Goal: Task Accomplishment & Management: Use online tool/utility

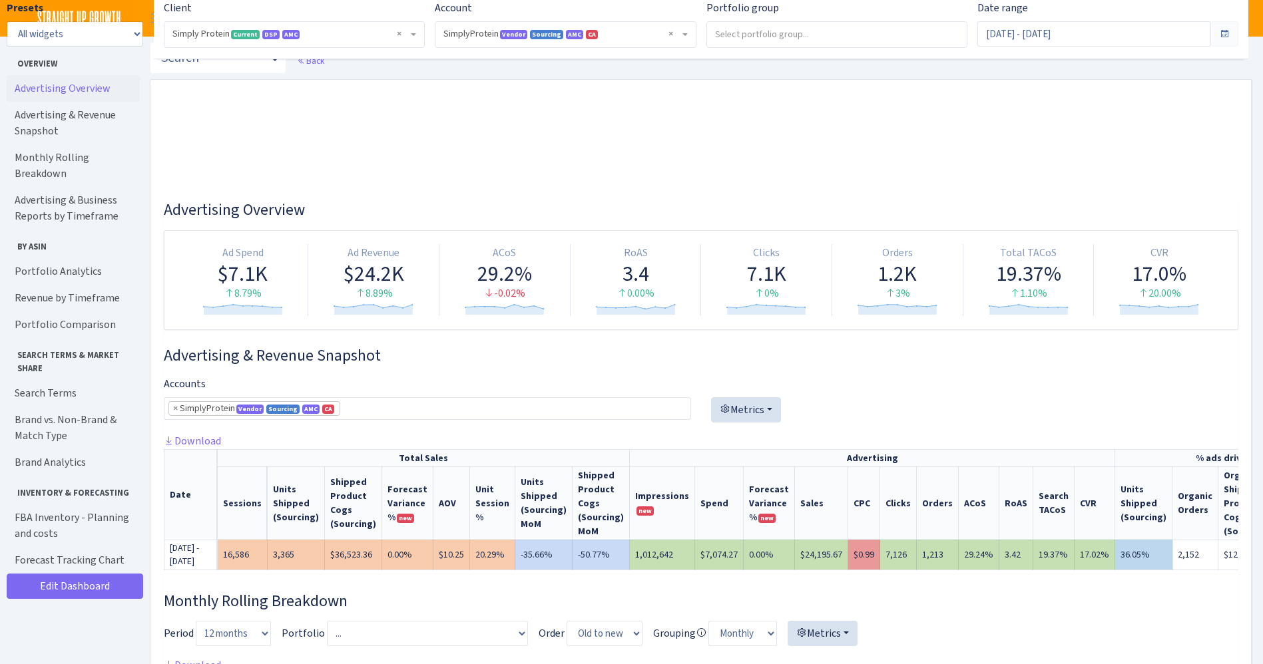
select select "1288314143782501"
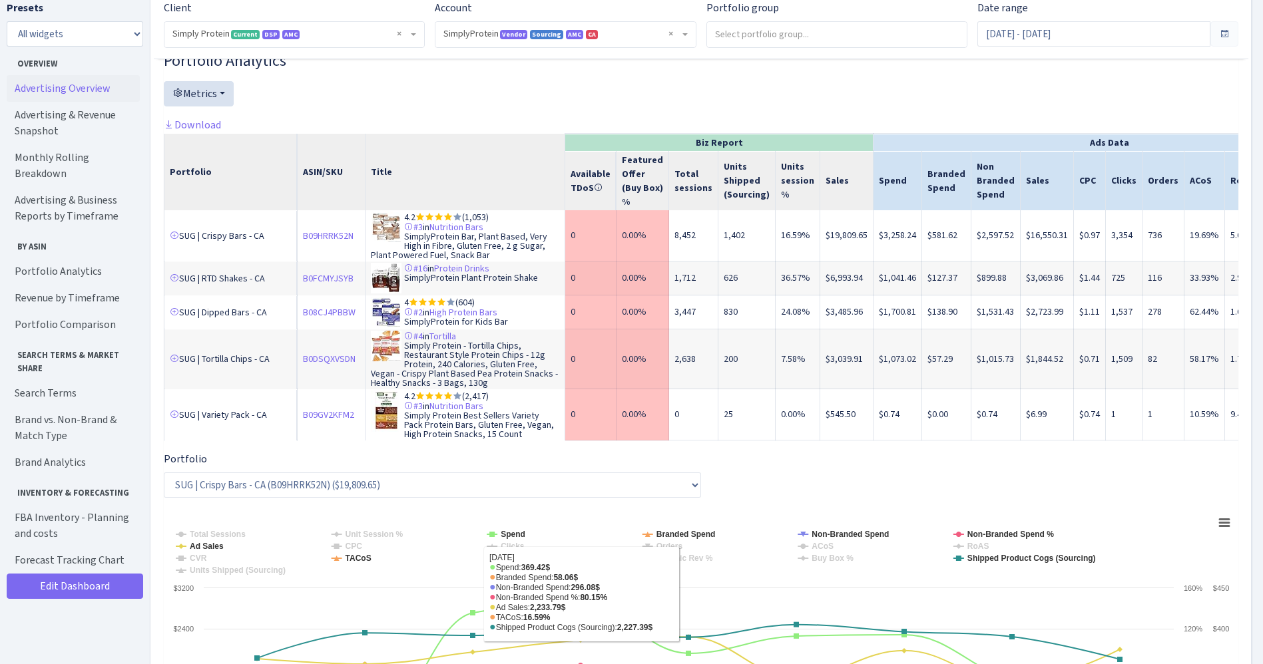
scroll to position [0, 212]
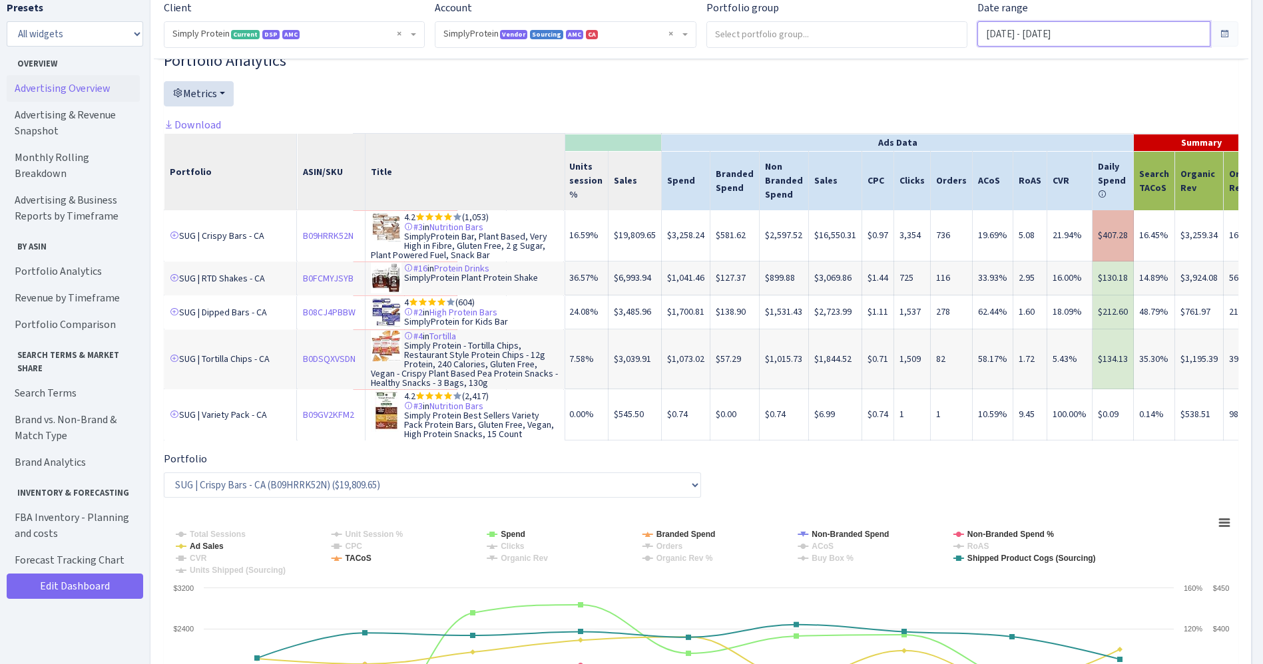
click at [999, 35] on input "Aug 1, 2025 - Aug 9, 2025" at bounding box center [1093, 33] width 233 height 25
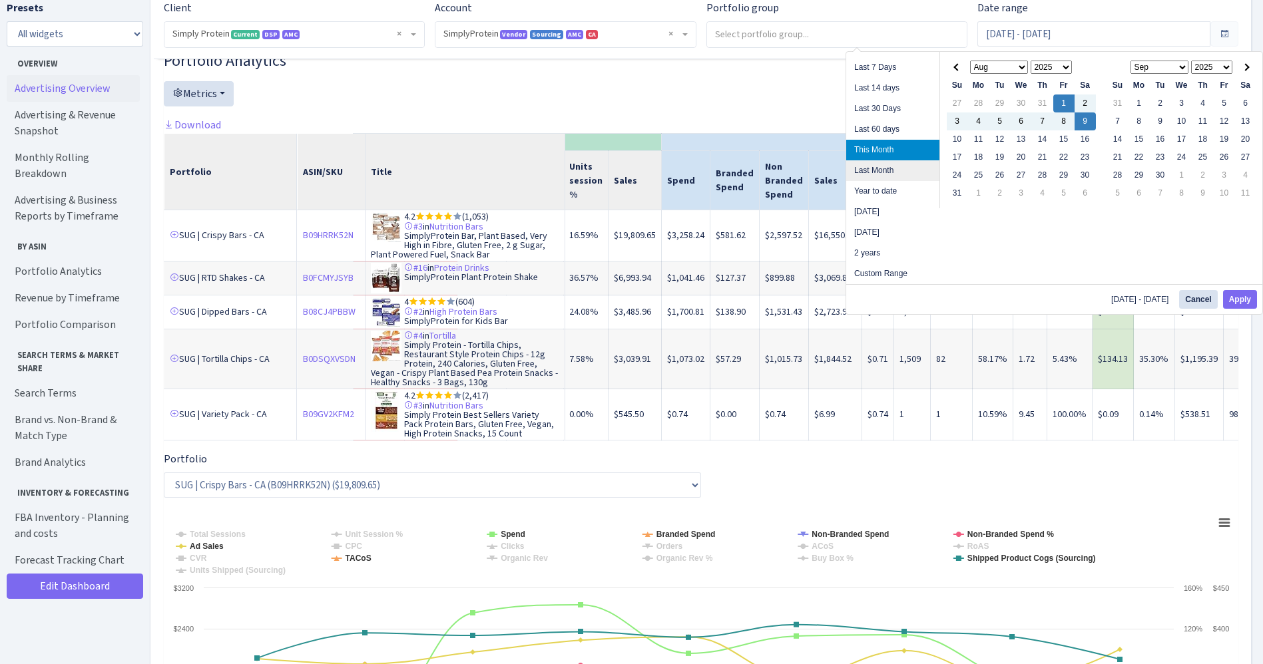
click at [867, 166] on li "Last Month" at bounding box center [892, 170] width 93 height 21
type input "[DATE] - [DATE]"
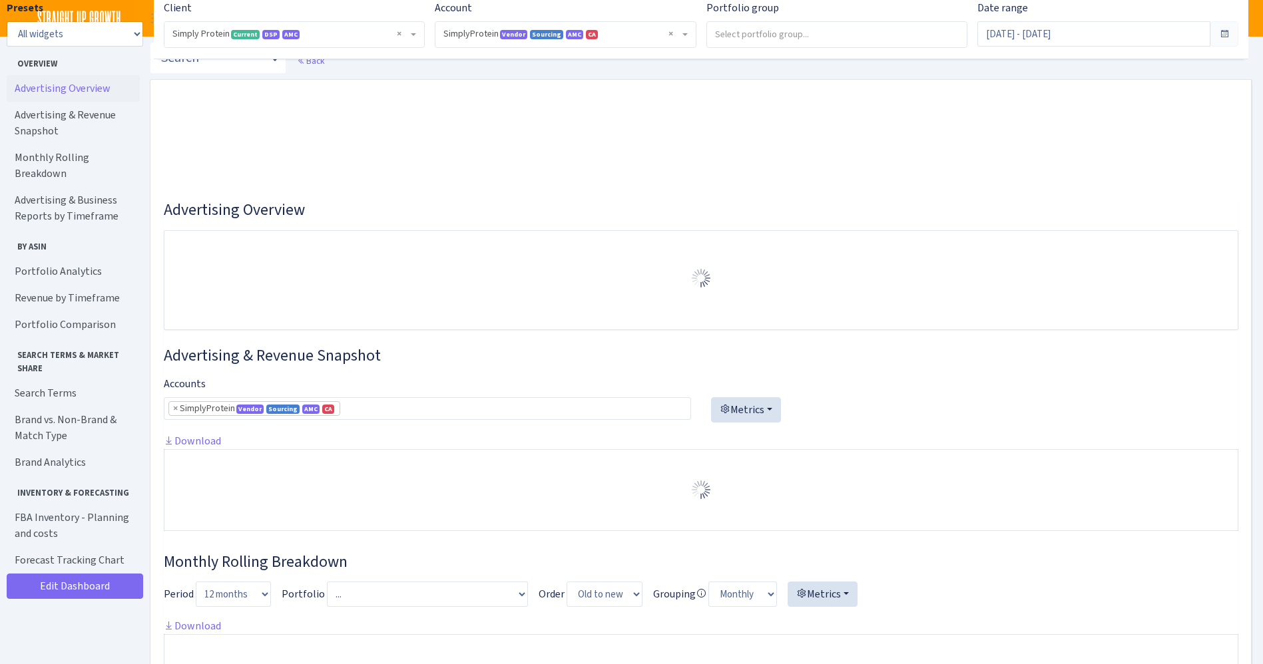
select select "1288314143782501"
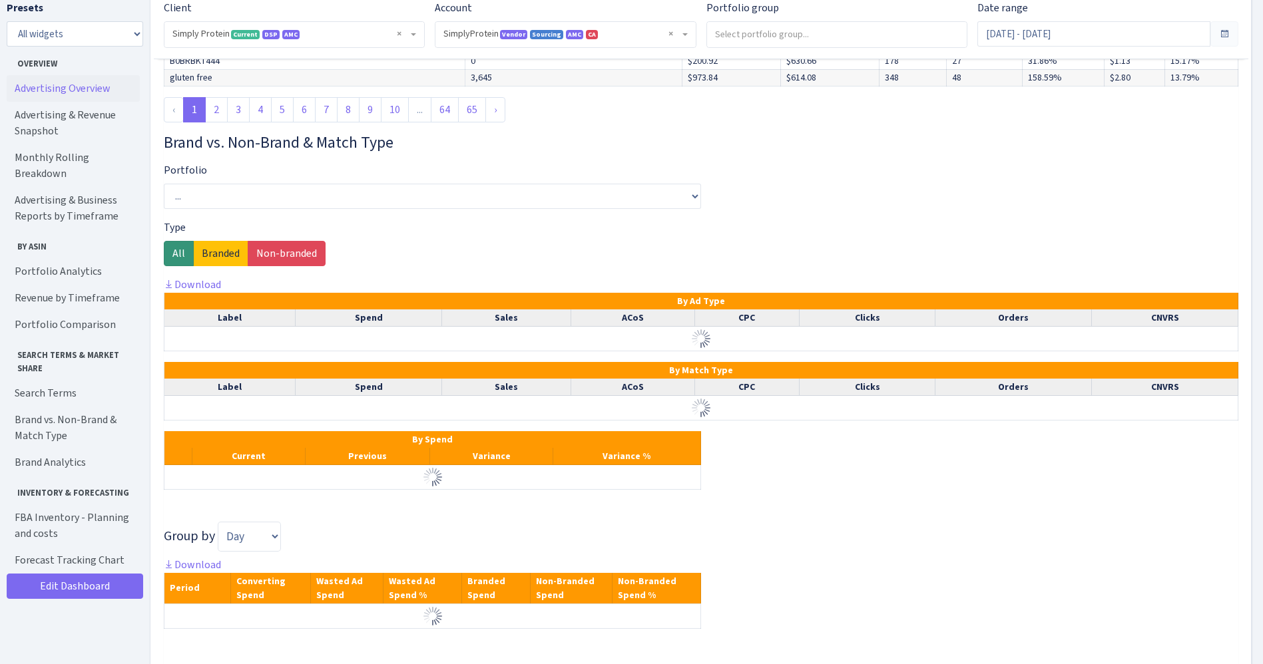
scroll to position [5092, 0]
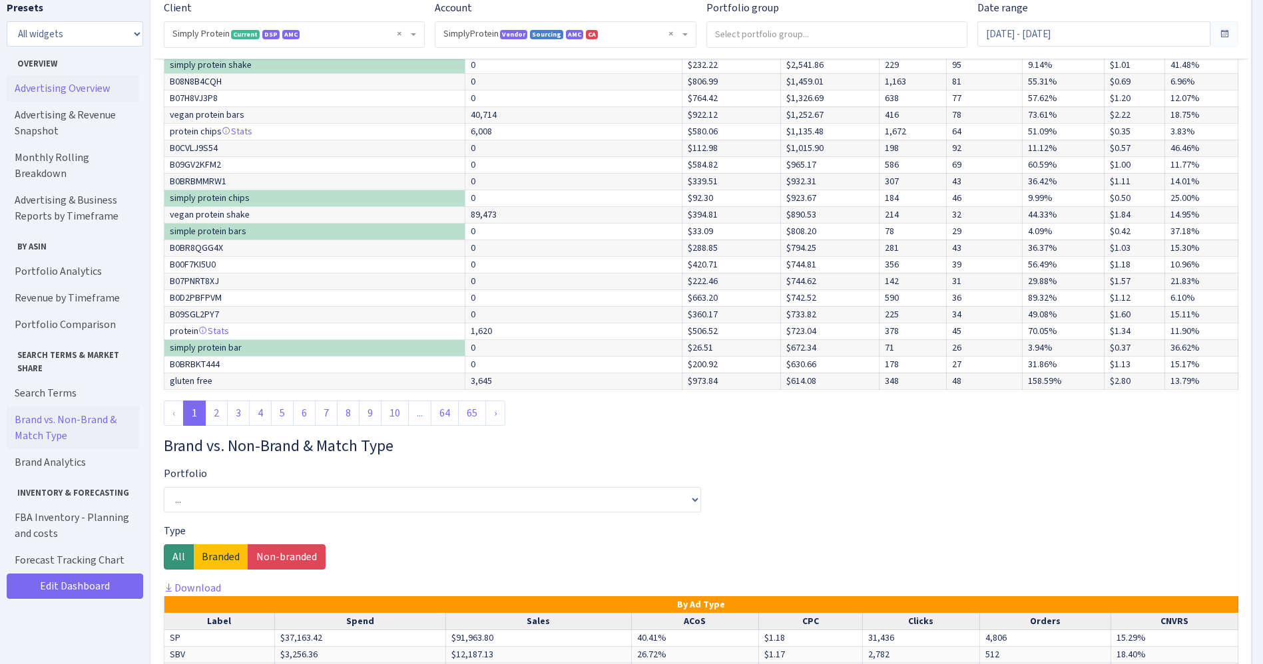
click at [88, 407] on link "Brand vs. Non-Brand & Match Type" at bounding box center [73, 428] width 133 height 43
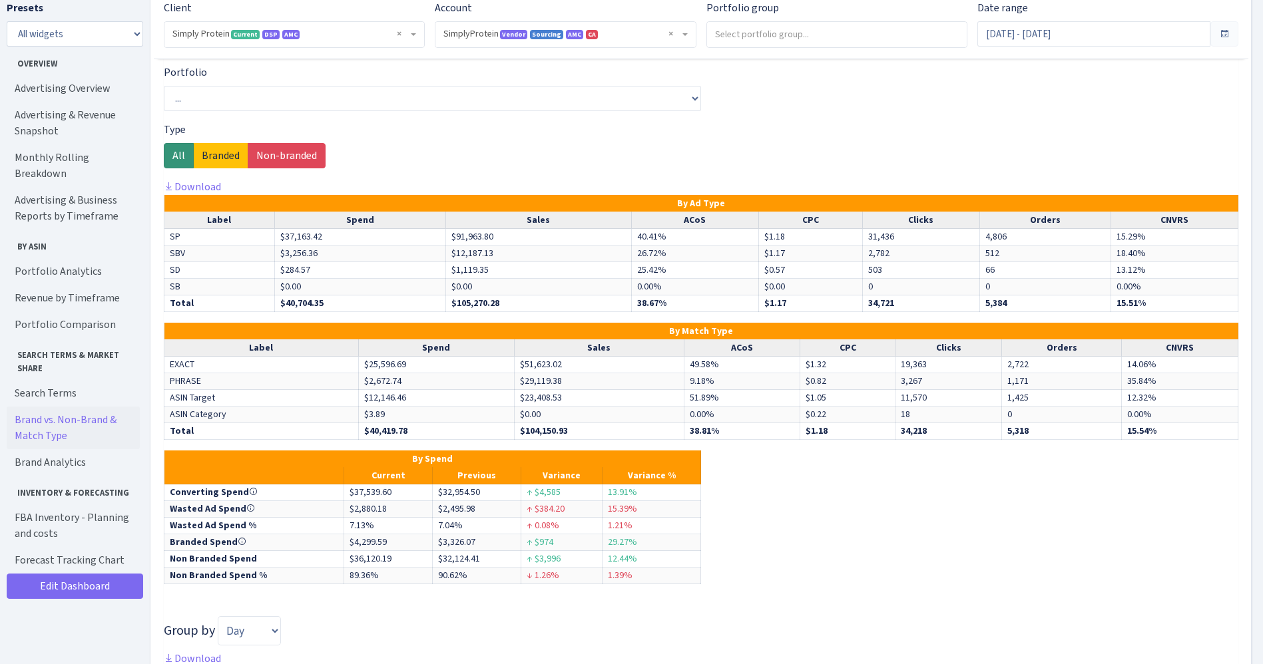
scroll to position [5499, 0]
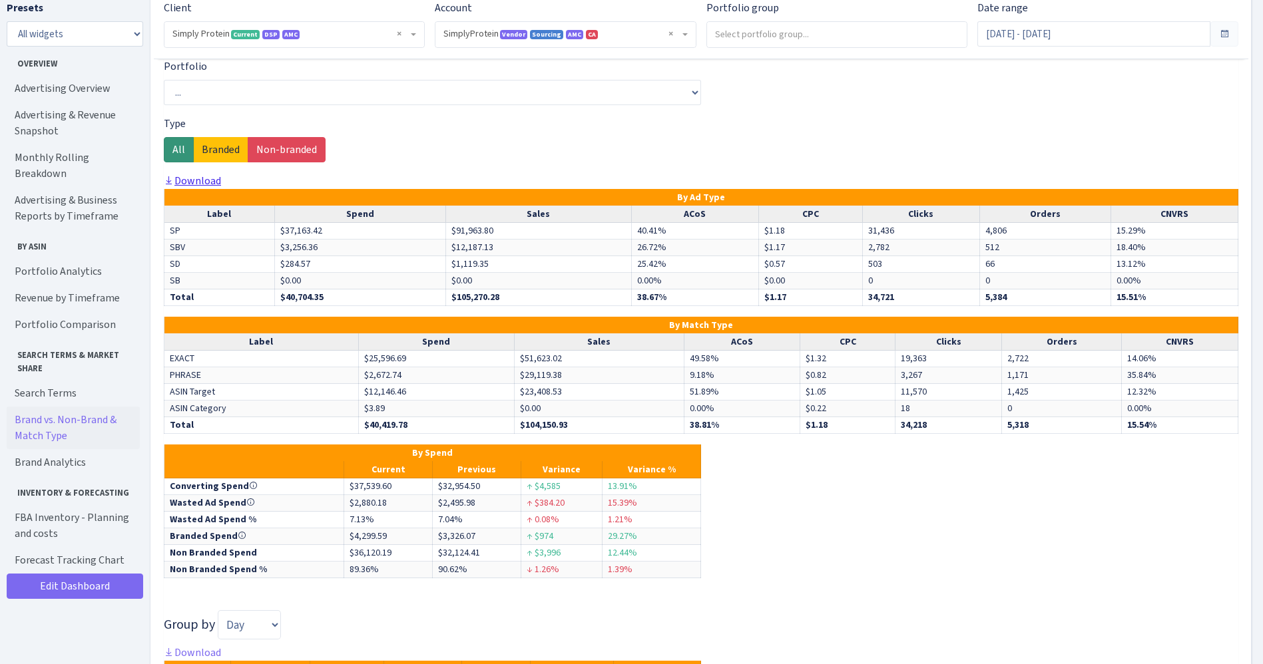
click at [195, 188] on link "Download" at bounding box center [192, 181] width 57 height 14
